Goal: Information Seeking & Learning: Learn about a topic

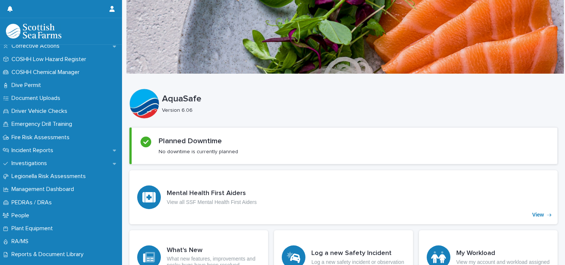
scroll to position [201, 0]
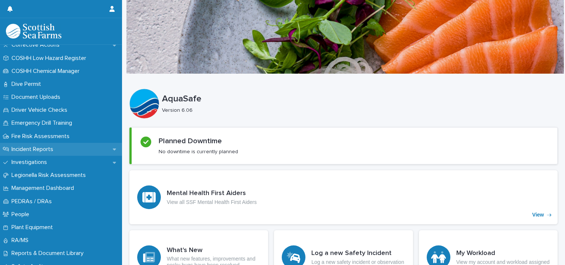
click at [22, 154] on div "Incident Reports" at bounding box center [61, 149] width 122 height 13
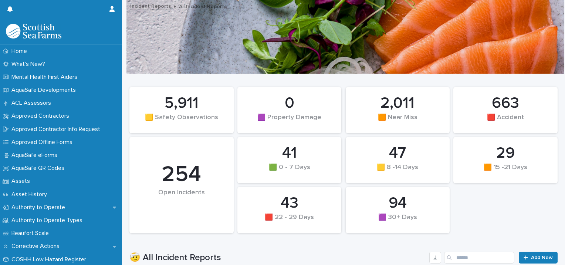
click at [169, 110] on div "5,911" at bounding box center [181, 103] width 79 height 18
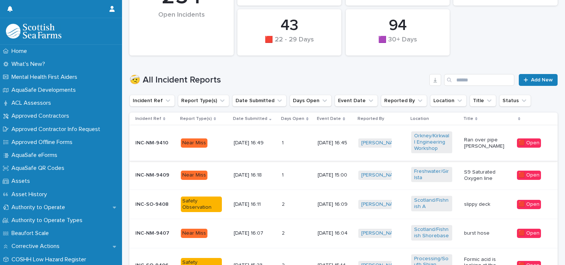
scroll to position [179, 0]
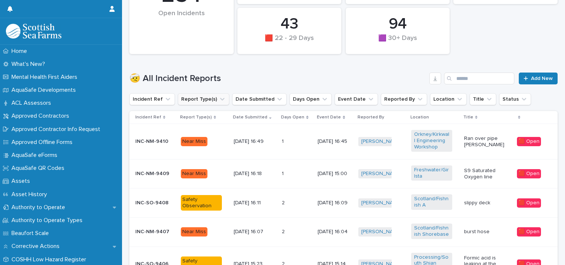
click at [209, 98] on button "Report Type(s)" at bounding box center [203, 99] width 51 height 12
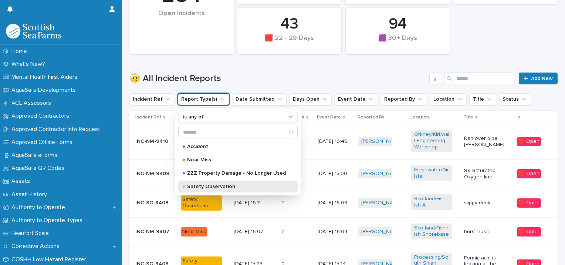
click at [211, 187] on p "Safety Observation" at bounding box center [236, 186] width 99 height 5
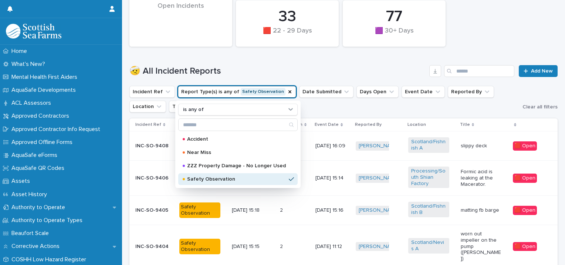
click at [328, 66] on h1 "🤕 All Incident Reports" at bounding box center [277, 71] width 297 height 11
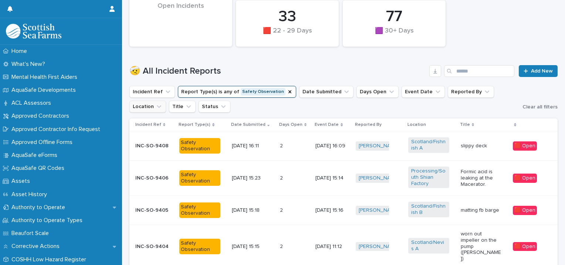
click at [166, 101] on button "Location" at bounding box center [147, 107] width 37 height 12
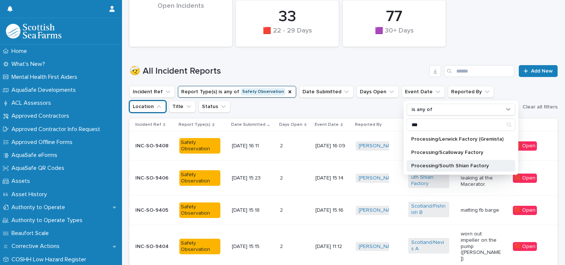
type input "***"
click at [450, 167] on p "Processing/South Shian Factory" at bounding box center [457, 165] width 92 height 5
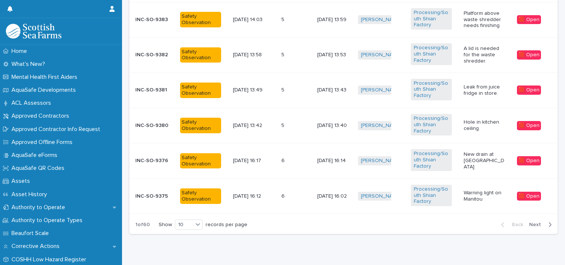
scroll to position [475, 0]
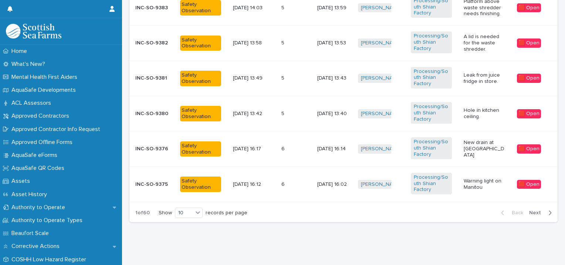
click at [530, 212] on div "Back Next" at bounding box center [526, 212] width 63 height 18
click at [530, 210] on span "Next" at bounding box center [537, 212] width 16 height 5
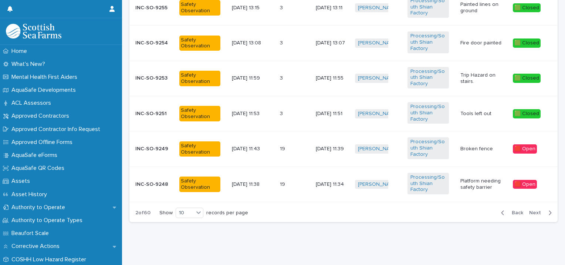
click at [530, 210] on span "Next" at bounding box center [537, 212] width 16 height 5
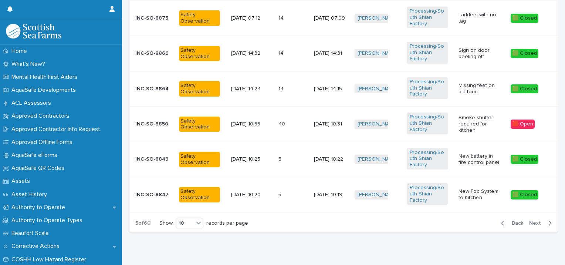
scroll to position [474, 0]
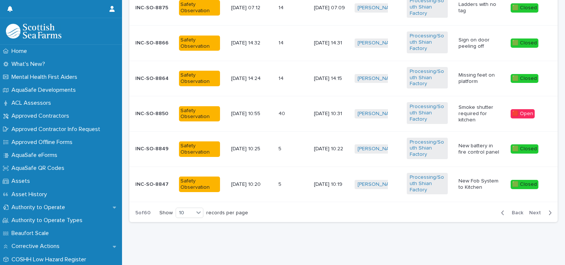
click at [534, 210] on span "Next" at bounding box center [537, 212] width 16 height 5
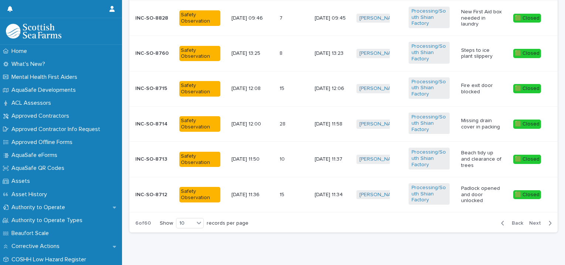
scroll to position [475, 0]
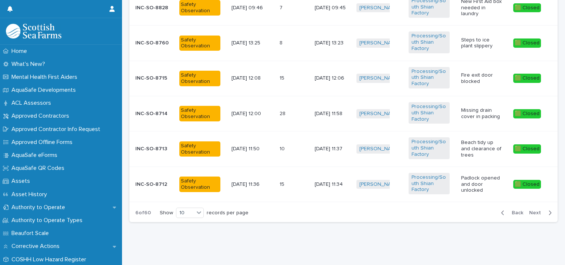
click at [531, 210] on span "Next" at bounding box center [537, 212] width 16 height 5
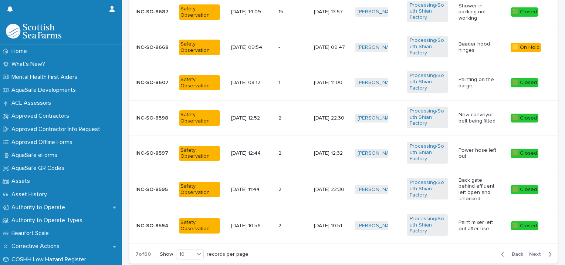
scroll to position [441, 0]
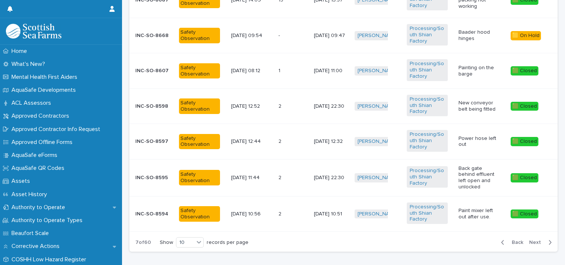
click at [549, 243] on icon "button" at bounding box center [550, 242] width 3 height 7
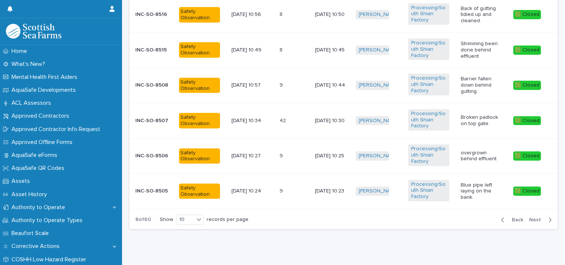
scroll to position [475, 0]
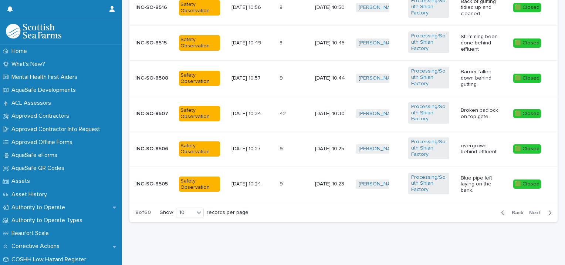
click at [539, 210] on button "Next" at bounding box center [541, 212] width 31 height 7
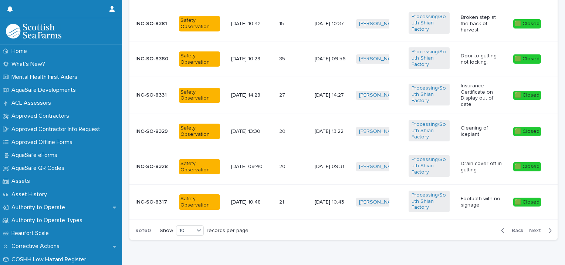
scroll to position [460, 0]
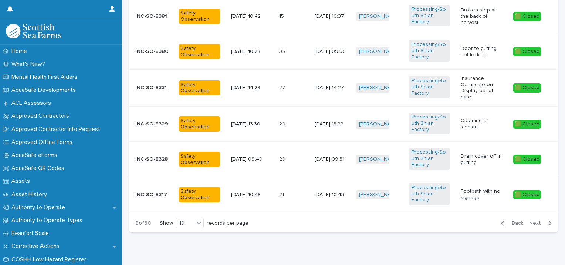
click at [533, 220] on span "Next" at bounding box center [537, 222] width 16 height 5
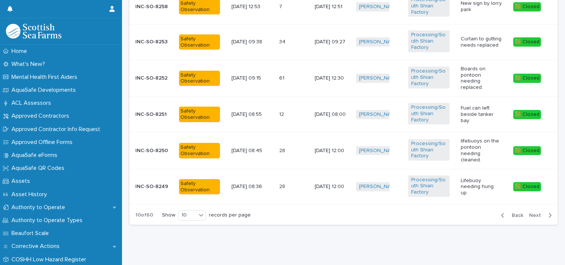
scroll to position [472, 0]
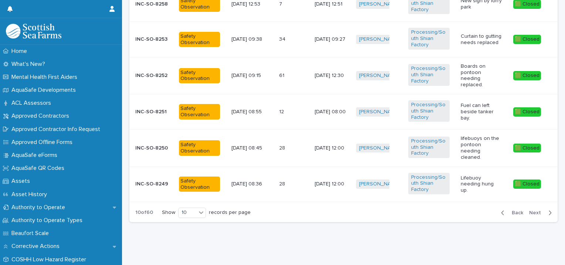
click at [531, 210] on span "Next" at bounding box center [537, 212] width 16 height 5
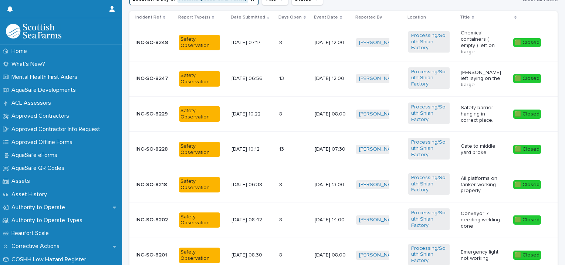
scroll to position [475, 0]
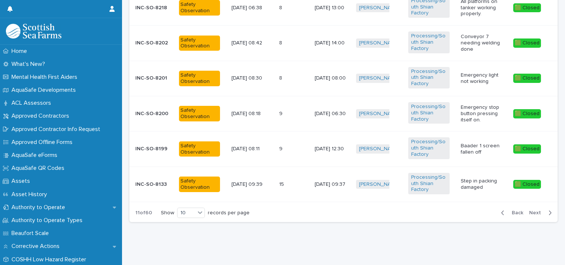
click at [529, 210] on span "Next" at bounding box center [537, 212] width 16 height 5
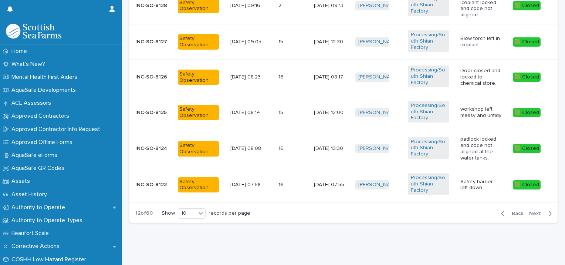
scroll to position [475, 0]
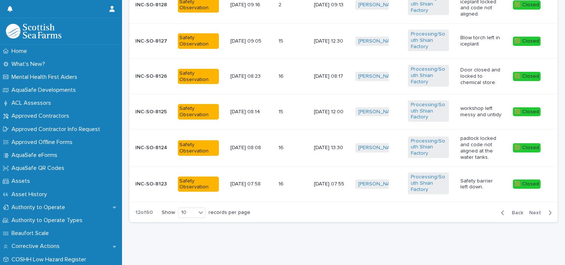
click at [536, 210] on span "Next" at bounding box center [537, 212] width 16 height 5
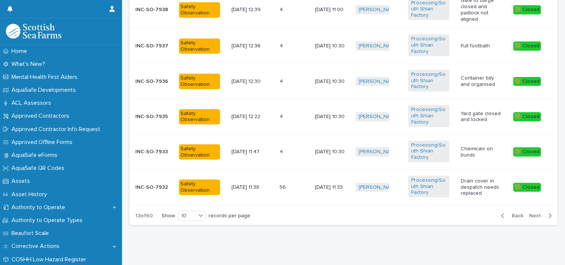
scroll to position [496, 0]
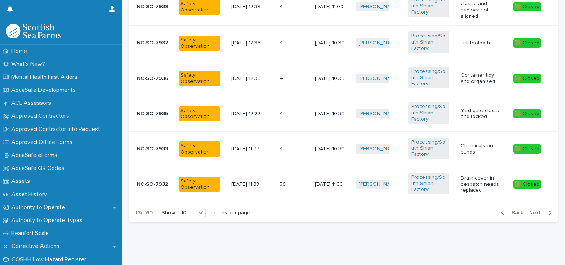
click at [534, 212] on div "Back Next" at bounding box center [526, 212] width 63 height 18
click at [534, 209] on button "Next" at bounding box center [541, 212] width 31 height 7
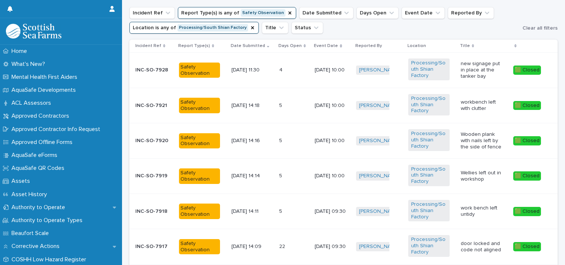
scroll to position [270, 0]
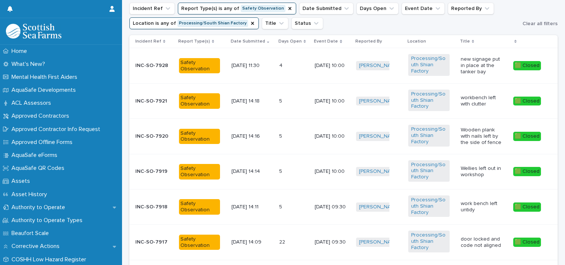
click at [467, 140] on p "Wooden plank with nails left by the side of fence" at bounding box center [481, 136] width 41 height 18
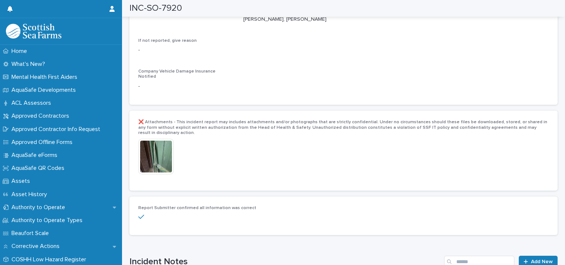
scroll to position [1482, 0]
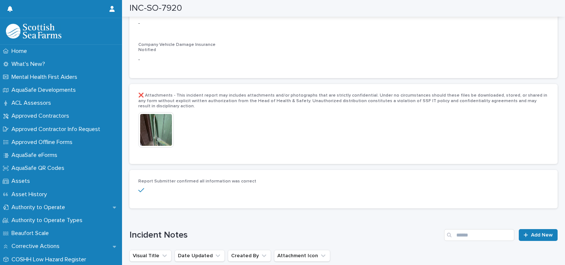
click at [147, 120] on img at bounding box center [156, 130] width 36 height 36
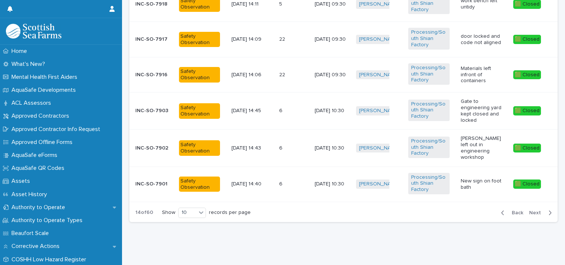
scroll to position [475, 0]
click at [549, 209] on icon "button" at bounding box center [550, 212] width 3 height 7
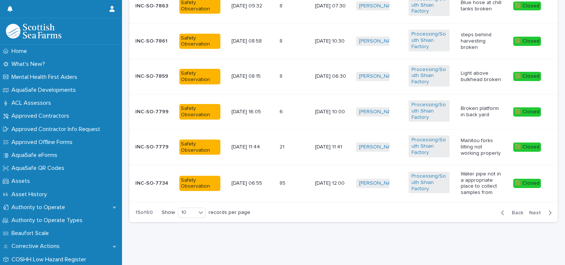
scroll to position [465, 0]
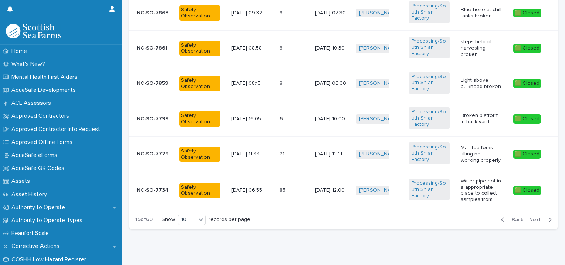
click at [465, 83] on p "Light above bulkhead broken" at bounding box center [481, 83] width 41 height 13
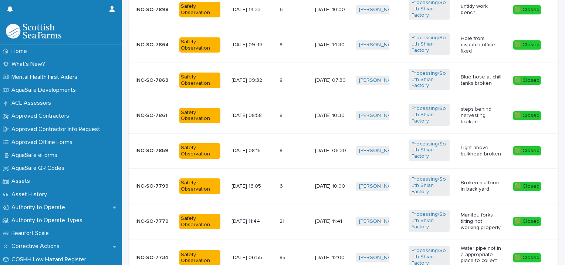
scroll to position [401, 0]
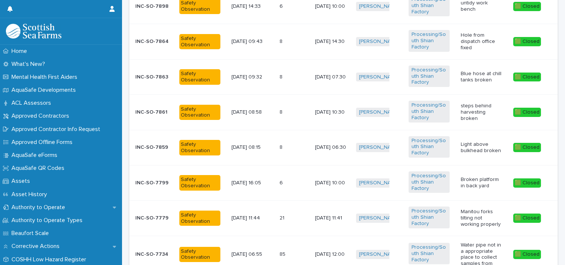
click at [479, 104] on div "steps behind harvesting broken" at bounding box center [481, 111] width 41 height 20
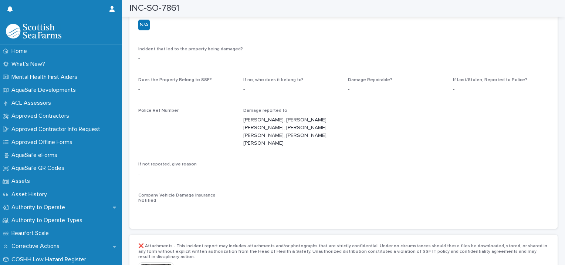
scroll to position [1357, 0]
